Goal: Transaction & Acquisition: Book appointment/travel/reservation

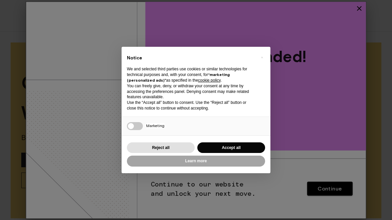
click at [232, 144] on button "Accept all" at bounding box center [231, 148] width 68 height 11
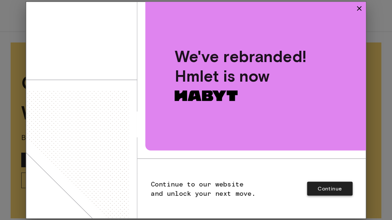
click at [332, 187] on span "Continue" at bounding box center [330, 188] width 24 height 7
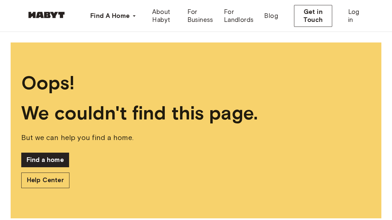
scroll to position [9, 0]
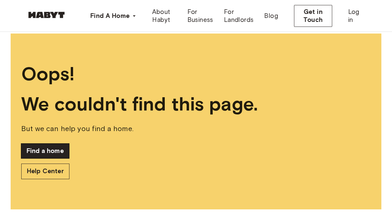
click at [60, 149] on link "Find a home" at bounding box center [45, 151] width 48 height 15
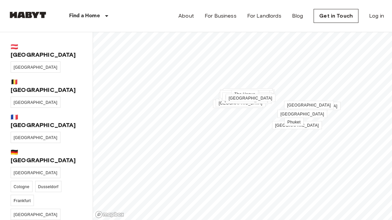
scroll to position [163, 0]
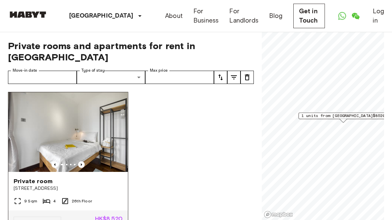
click at [89, 133] on img at bounding box center [68, 132] width 120 height 80
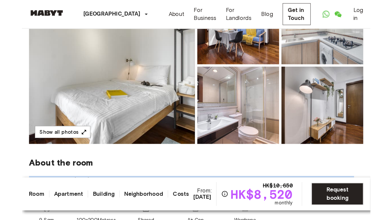
scroll to position [102, 0]
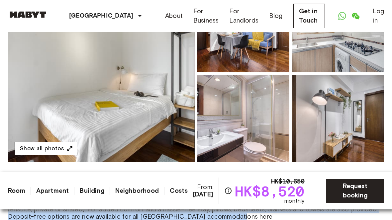
click at [67, 147] on icon "button" at bounding box center [69, 149] width 7 height 7
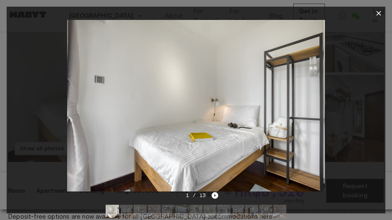
click at [217, 191] on img at bounding box center [196, 106] width 258 height 172
click at [217, 194] on icon "Next image" at bounding box center [215, 195] width 7 height 7
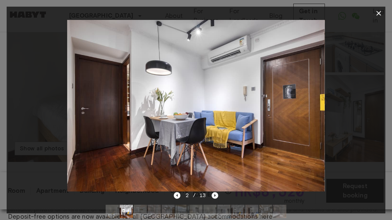
click at [215, 197] on icon "Next image" at bounding box center [215, 195] width 7 height 7
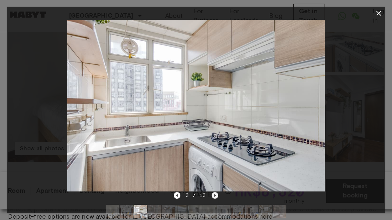
click at [214, 198] on icon "Next image" at bounding box center [215, 195] width 7 height 7
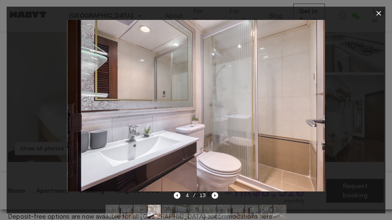
click at [214, 198] on icon "Next image" at bounding box center [215, 195] width 7 height 7
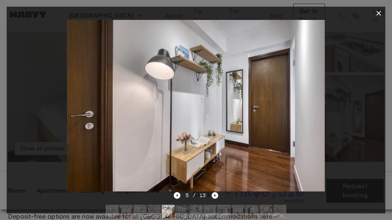
click at [216, 199] on icon "Next image" at bounding box center [215, 195] width 7 height 7
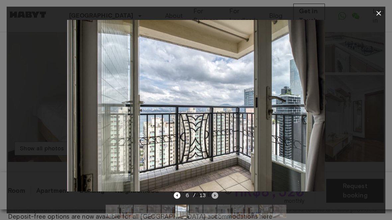
click at [216, 196] on icon "Next image" at bounding box center [215, 195] width 7 height 7
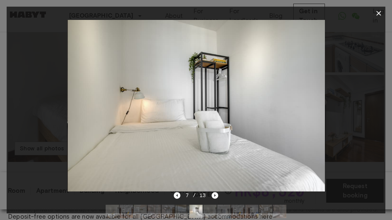
click at [379, 9] on icon "button" at bounding box center [379, 13] width 8 height 8
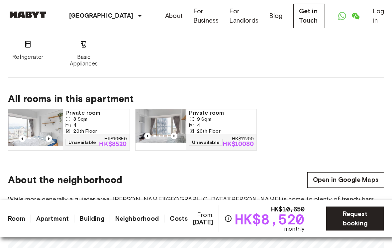
scroll to position [428, 0]
click at [50, 139] on icon "Previous image" at bounding box center [49, 138] width 7 height 7
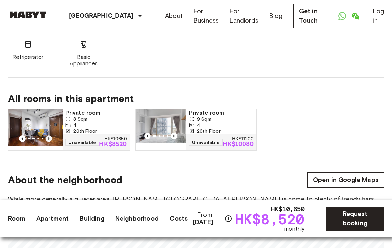
click at [50, 142] on icon "Previous image" at bounding box center [49, 138] width 7 height 7
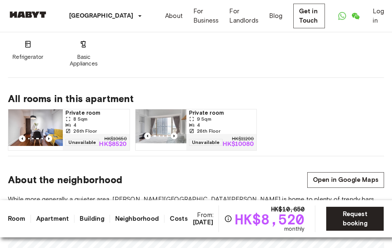
click at [199, 121] on span "9 Sqm" at bounding box center [204, 119] width 14 height 6
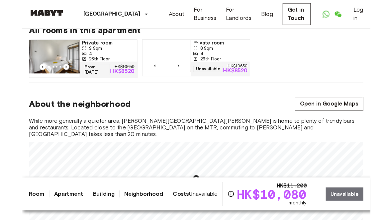
scroll to position [494, 0]
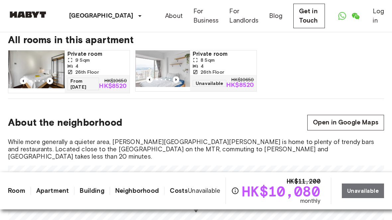
click at [22, 68] on img at bounding box center [36, 70] width 57 height 38
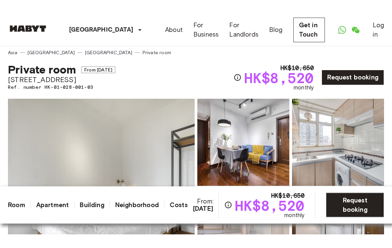
scroll to position [2, 0]
